Goal: Task Accomplishment & Management: Manage account settings

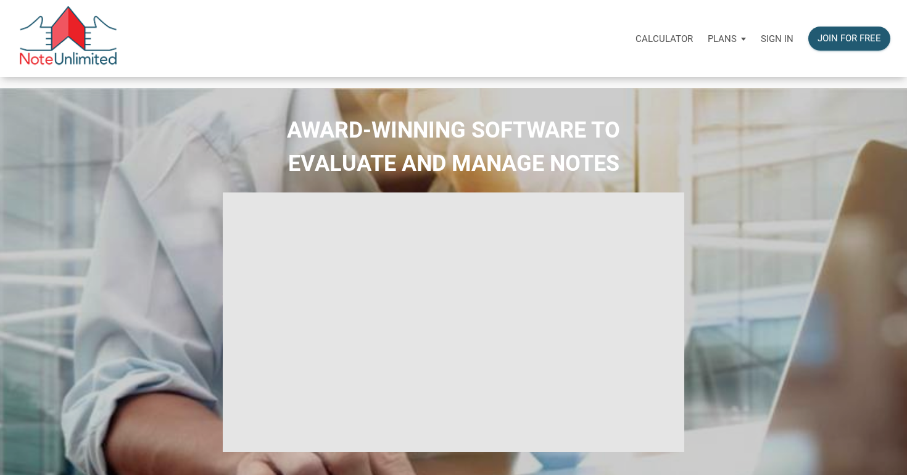
click at [773, 40] on p "Sign in" at bounding box center [777, 38] width 33 height 11
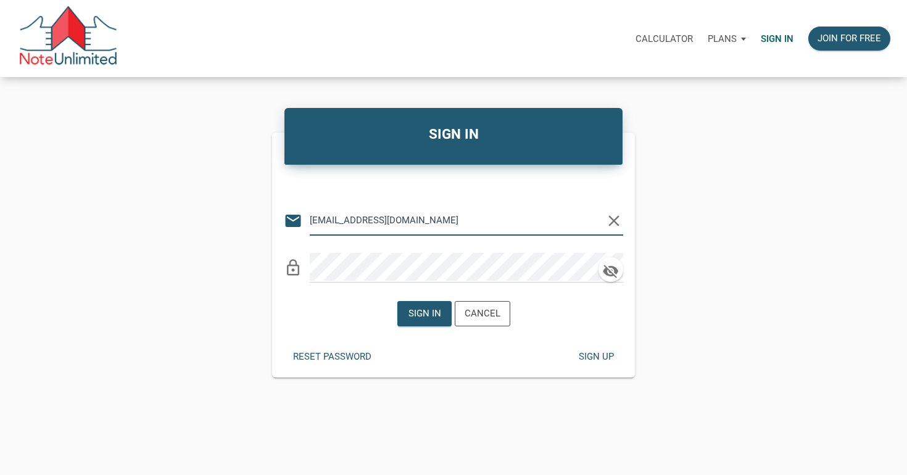
type input "[EMAIL_ADDRESS][DOMAIN_NAME]"
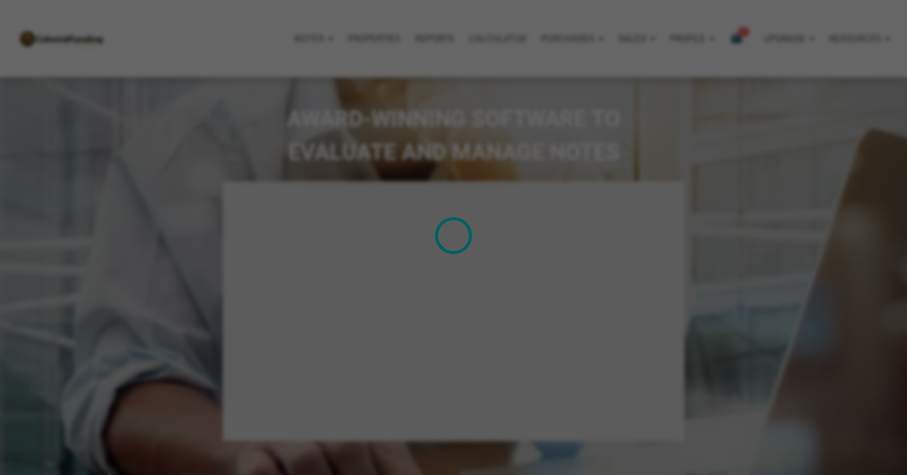
type input "Introduction to new features"
select select
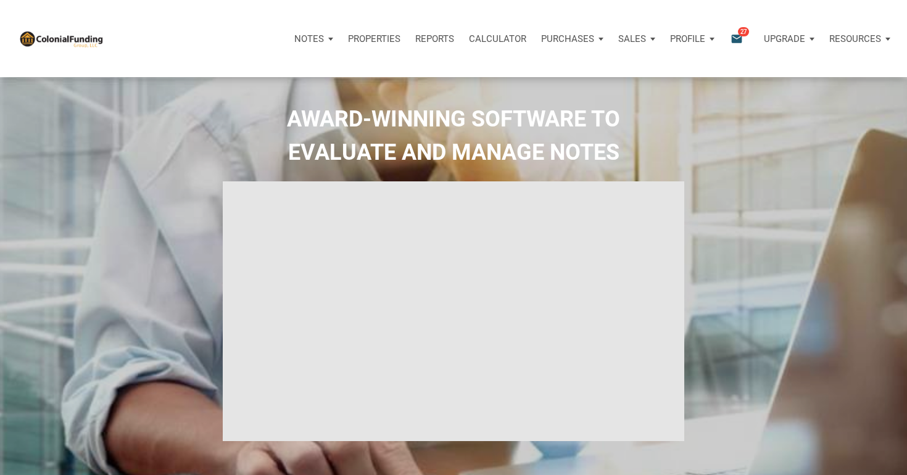
click at [742, 36] on icon "email" at bounding box center [736, 38] width 15 height 14
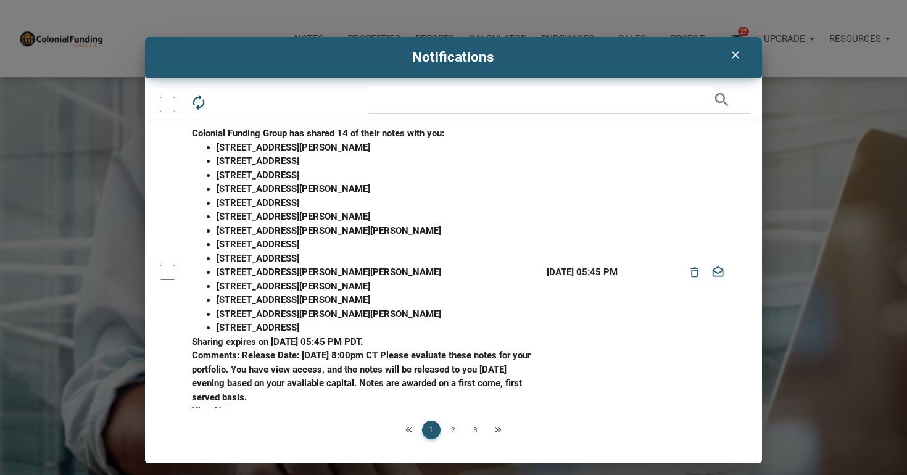
click at [171, 271] on div at bounding box center [167, 272] width 15 height 15
click at [225, 108] on icon "delete_outline" at bounding box center [226, 102] width 17 height 17
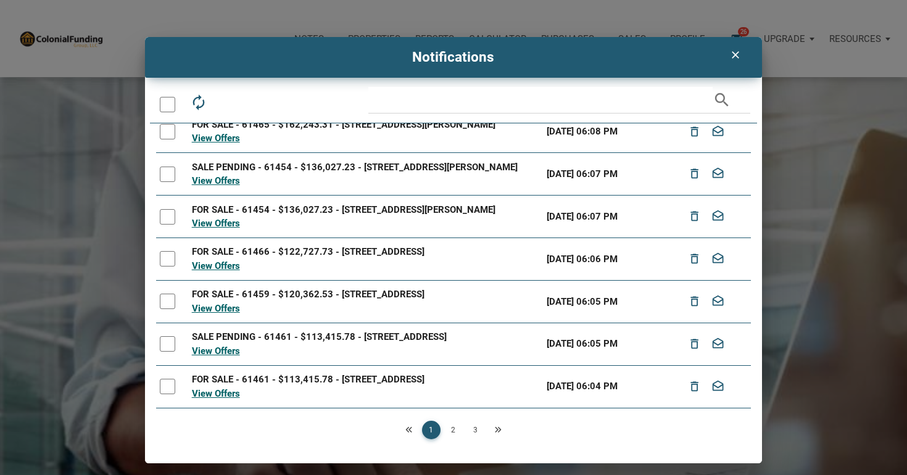
scroll to position [157, 0]
click at [175, 387] on div at bounding box center [167, 386] width 15 height 15
click at [171, 340] on div at bounding box center [167, 343] width 15 height 15
click at [170, 297] on div at bounding box center [167, 301] width 15 height 15
click at [169, 253] on div at bounding box center [167, 258] width 15 height 15
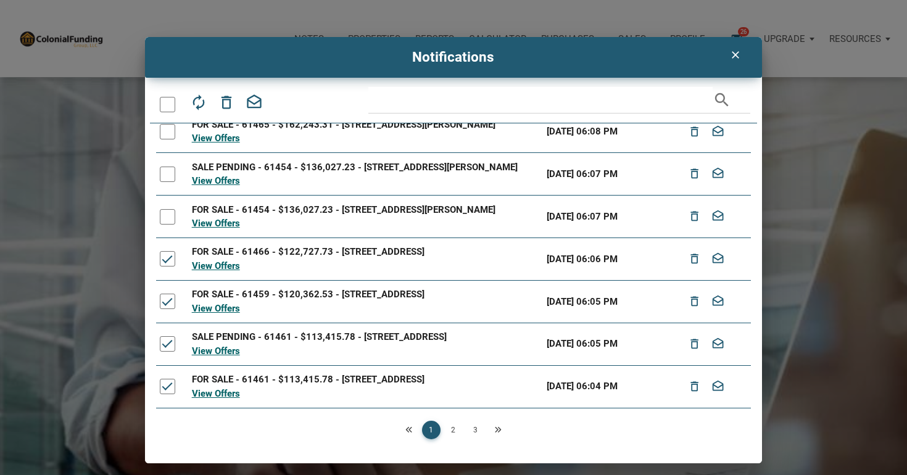
click at [169, 210] on div at bounding box center [167, 216] width 15 height 15
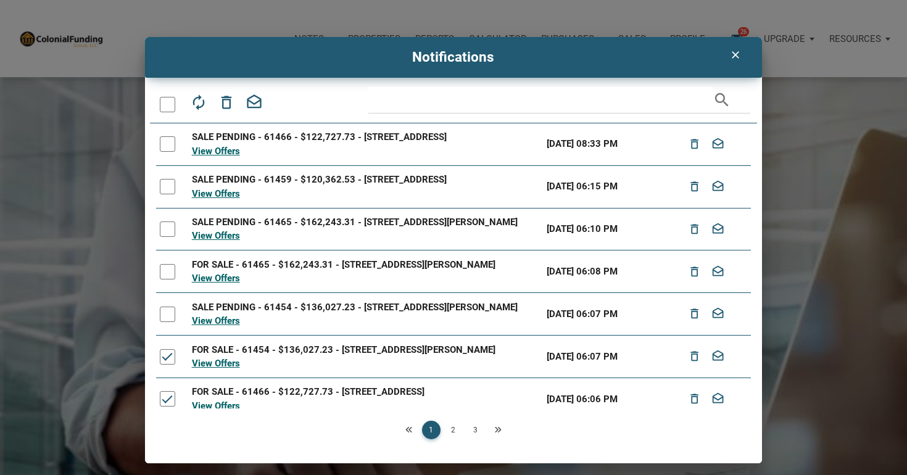
scroll to position [0, 0]
click at [212, 284] on link "View Offers" at bounding box center [216, 278] width 48 height 11
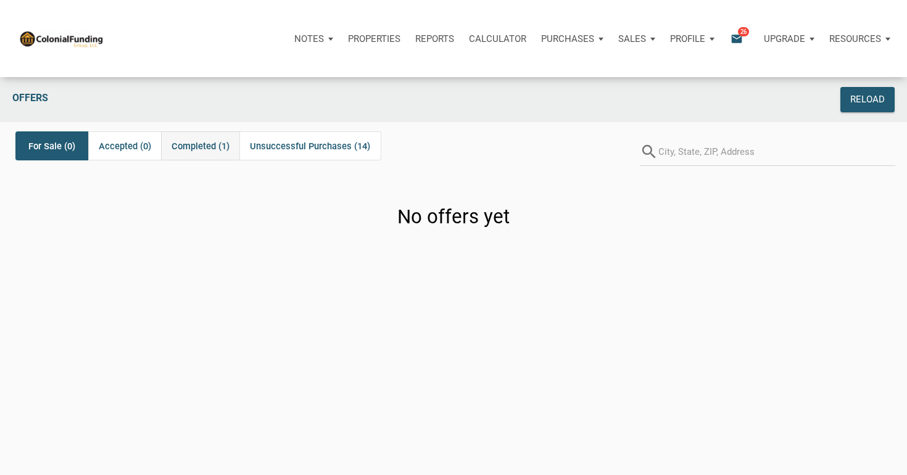
click at [221, 147] on span "Completed (1)" at bounding box center [201, 146] width 58 height 15
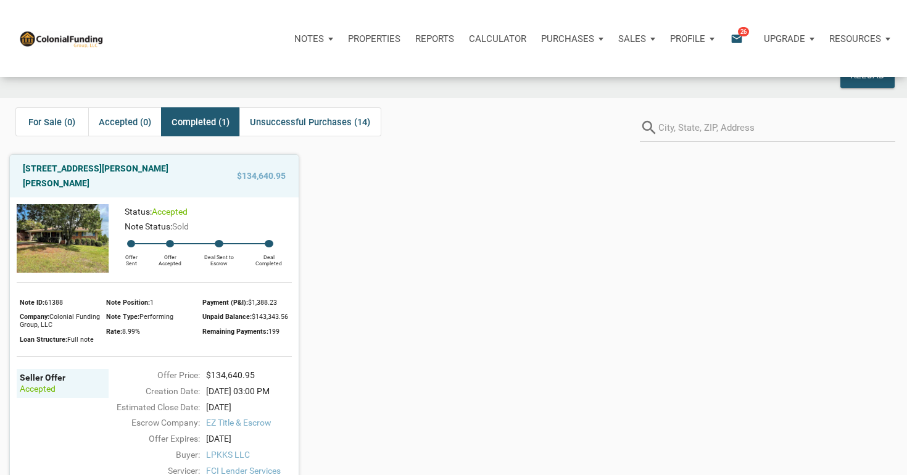
scroll to position [19, 0]
